Goal: Information Seeking & Learning: Learn about a topic

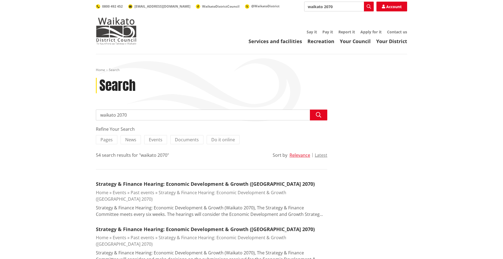
click at [109, 27] on img at bounding box center [116, 30] width 41 height 27
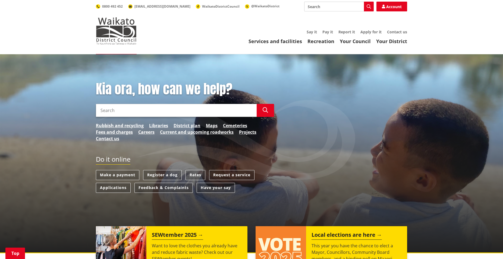
scroll to position [182, 0]
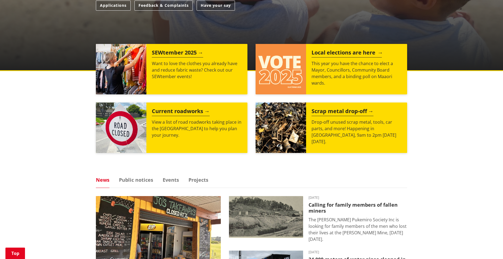
click at [346, 51] on h2 "Local elections are here" at bounding box center [346, 53] width 70 height 8
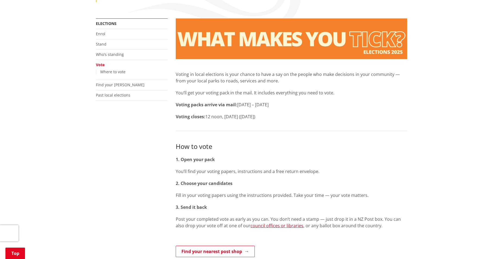
scroll to position [91, 0]
click at [109, 57] on link "Who's standing" at bounding box center [110, 54] width 28 height 5
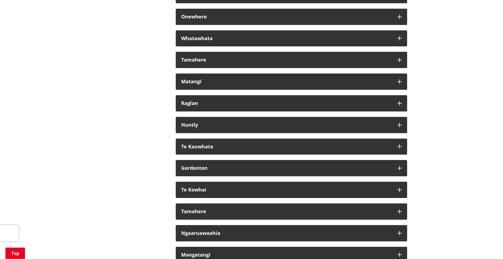
scroll to position [3163, 0]
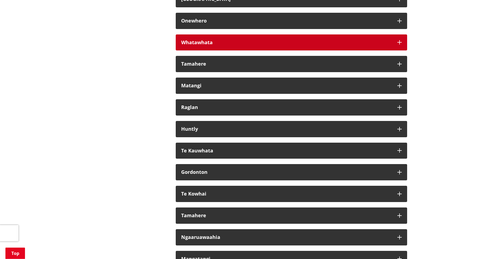
click at [399, 45] on icon "button" at bounding box center [399, 42] width 4 height 4
